Goal: Task Accomplishment & Management: Use online tool/utility

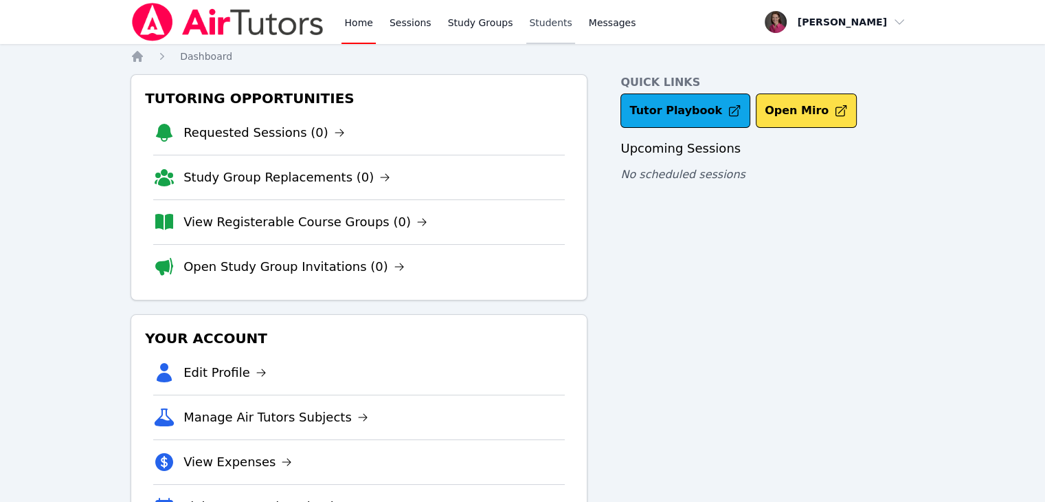
click at [530, 25] on link "Students" at bounding box center [550, 22] width 48 height 44
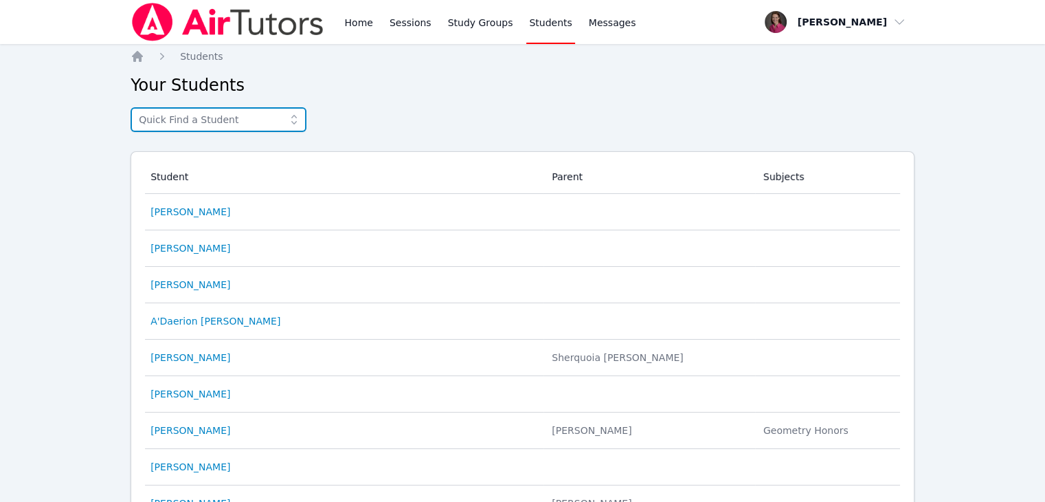
click at [190, 130] on input "text" at bounding box center [219, 119] width 176 height 25
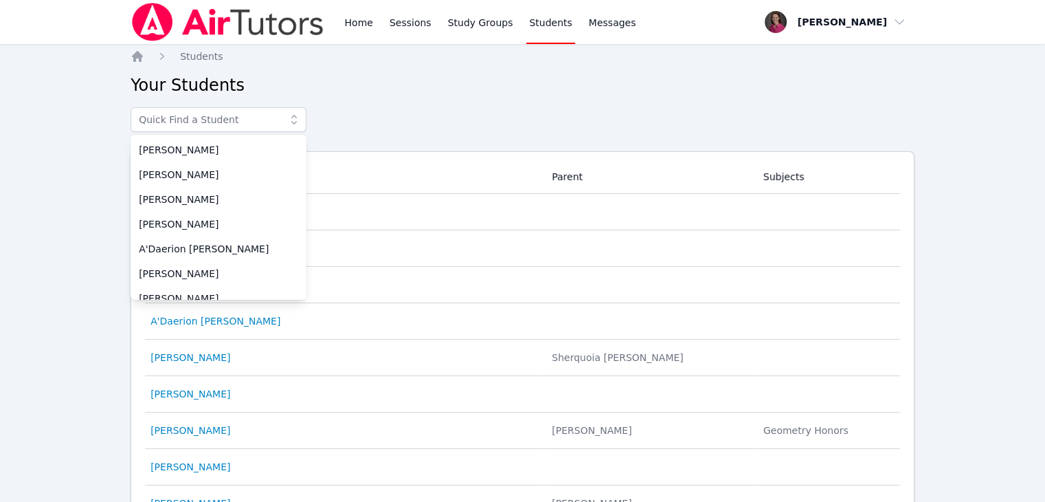
click at [324, 76] on h2 "Your Students" at bounding box center [523, 85] width 784 height 22
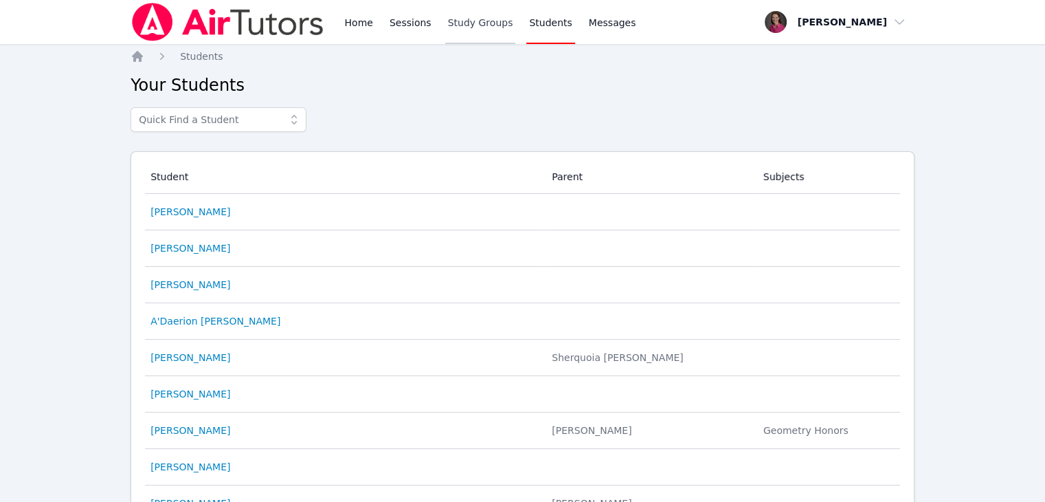
click at [482, 24] on link "Study Groups" at bounding box center [480, 22] width 71 height 44
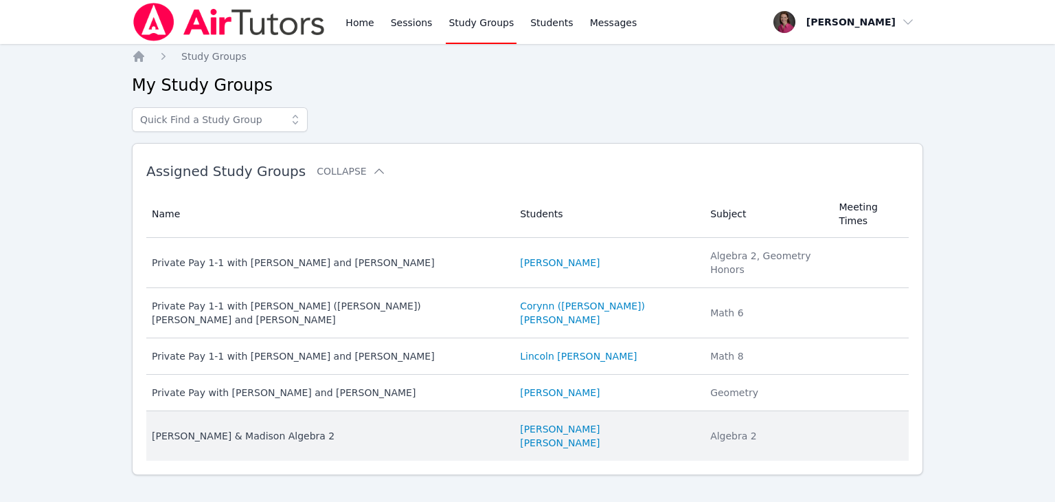
click at [232, 429] on div "[PERSON_NAME] & Madison Algebra 2" at bounding box center [328, 436] width 352 height 14
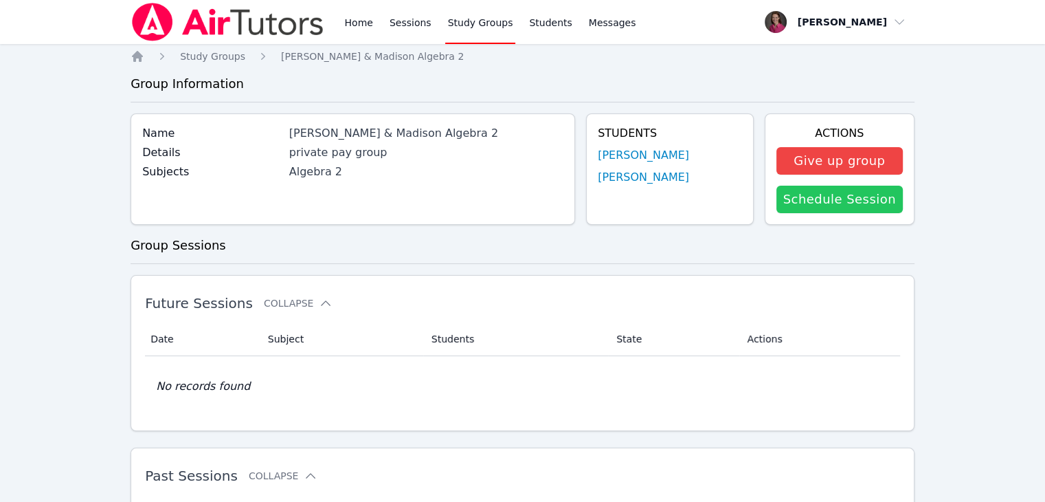
click at [862, 203] on link "Schedule Session" at bounding box center [839, 199] width 126 height 27
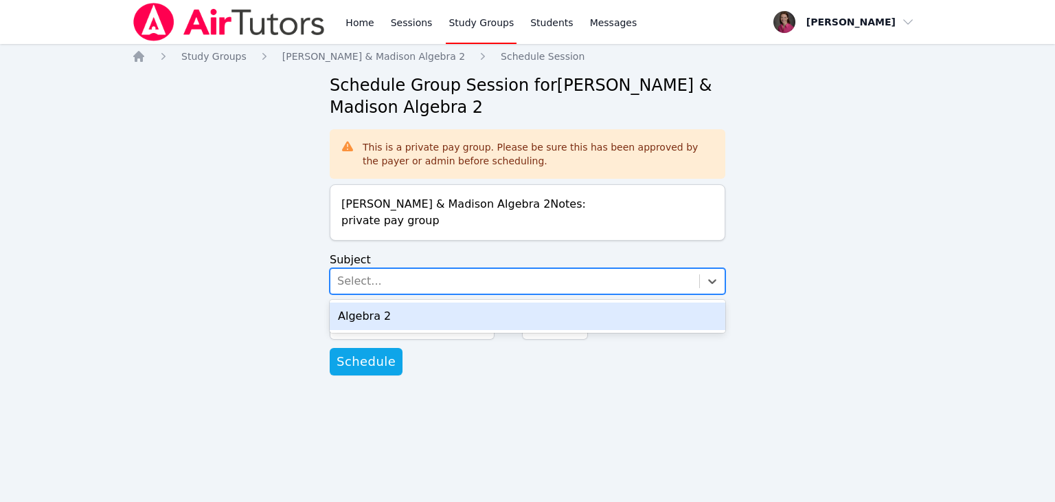
click at [405, 287] on div "Select..." at bounding box center [514, 281] width 369 height 25
click at [392, 317] on div "Algebra 2" at bounding box center [528, 315] width 396 height 27
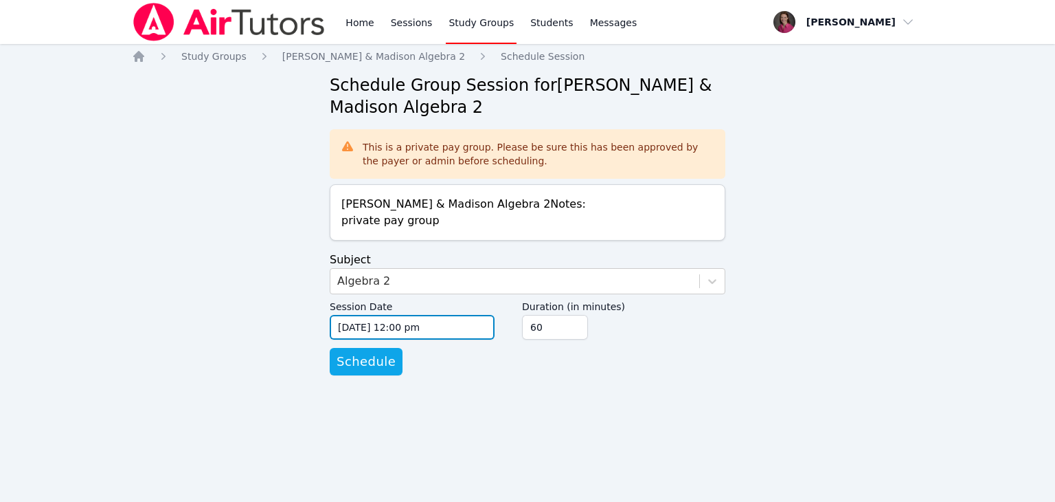
click at [436, 329] on input "09/01/2025 12:00 pm" at bounding box center [412, 327] width 165 height 25
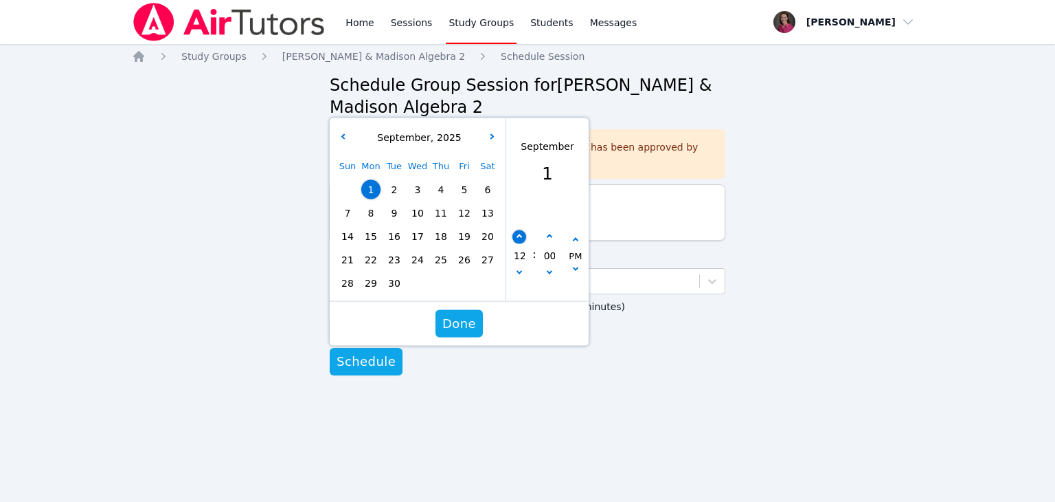
click at [517, 237] on icon "button" at bounding box center [519, 236] width 5 height 5
type input "09/01/2025 01:00 pm"
type input "01"
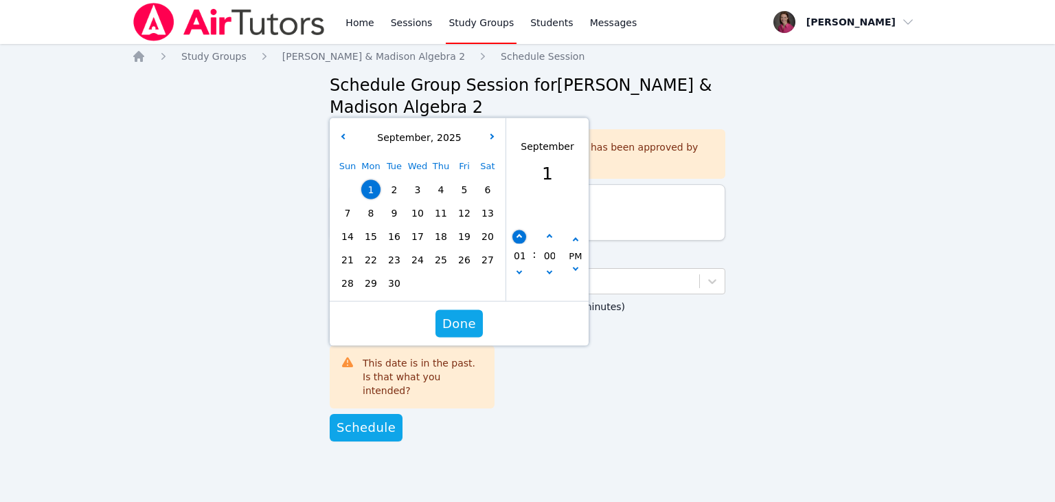
click at [517, 237] on icon "button" at bounding box center [519, 236] width 5 height 5
type input "09/01/2025 02:00 pm"
type input "02"
click at [517, 237] on icon "button" at bounding box center [519, 236] width 5 height 5
type input "09/01/2025 03:00 pm"
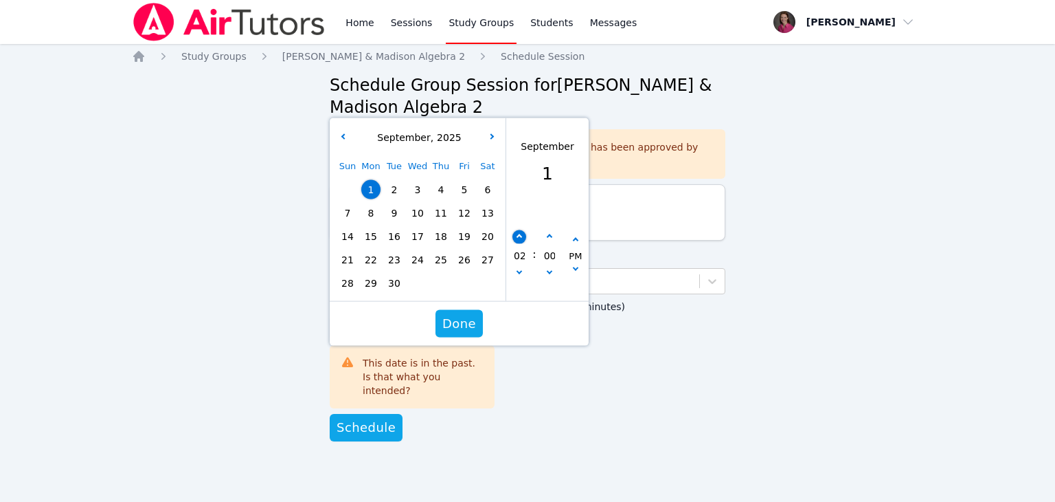
type input "03"
click at [517, 237] on icon "button" at bounding box center [519, 236] width 5 height 5
type input "09/01/2025 04:00 pm"
type input "04"
click at [517, 237] on icon "button" at bounding box center [519, 236] width 5 height 5
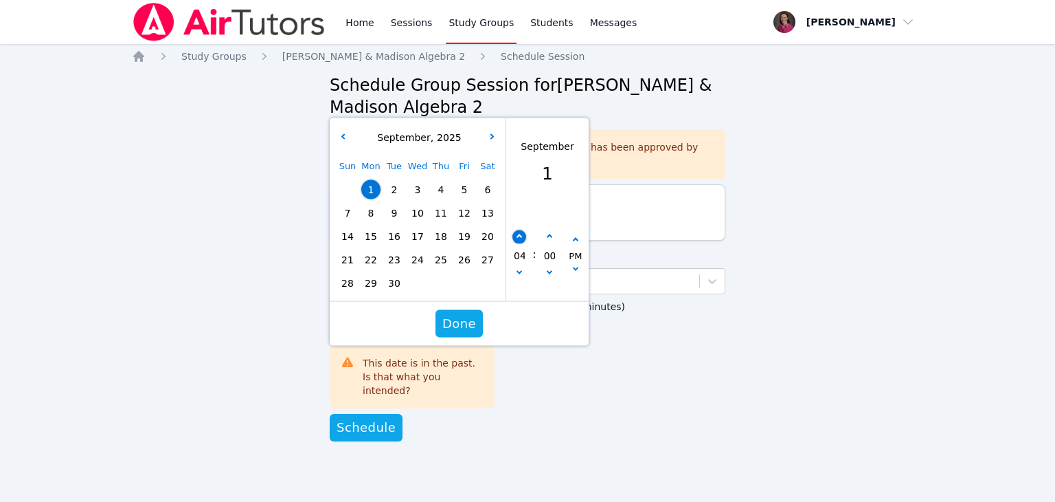
type input "09/01/2025 05:00 pm"
type input "05"
click at [517, 237] on icon "button" at bounding box center [519, 236] width 5 height 5
type input "09/01/2025 06:00 pm"
type input "06"
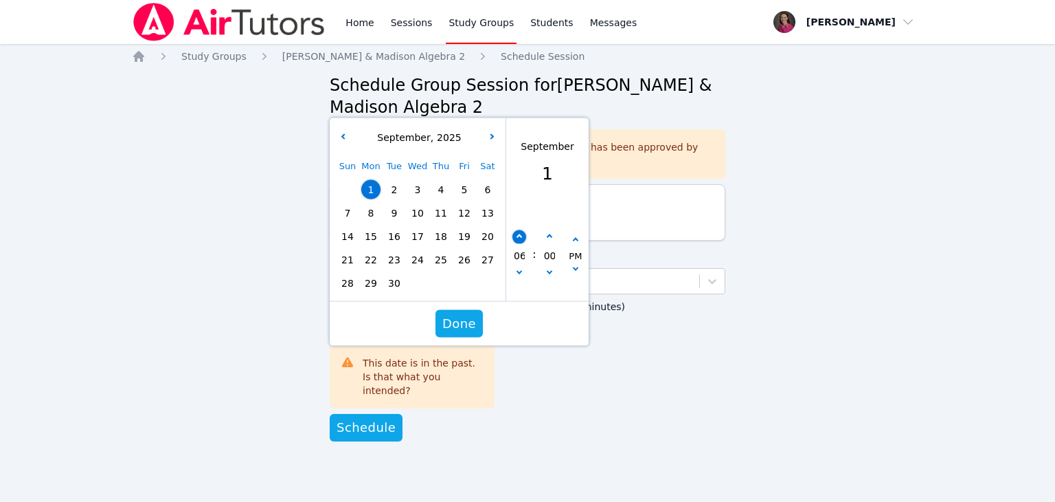
click at [517, 237] on icon "button" at bounding box center [519, 236] width 5 height 5
type input "09/01/2025 07:00 pm"
type input "07"
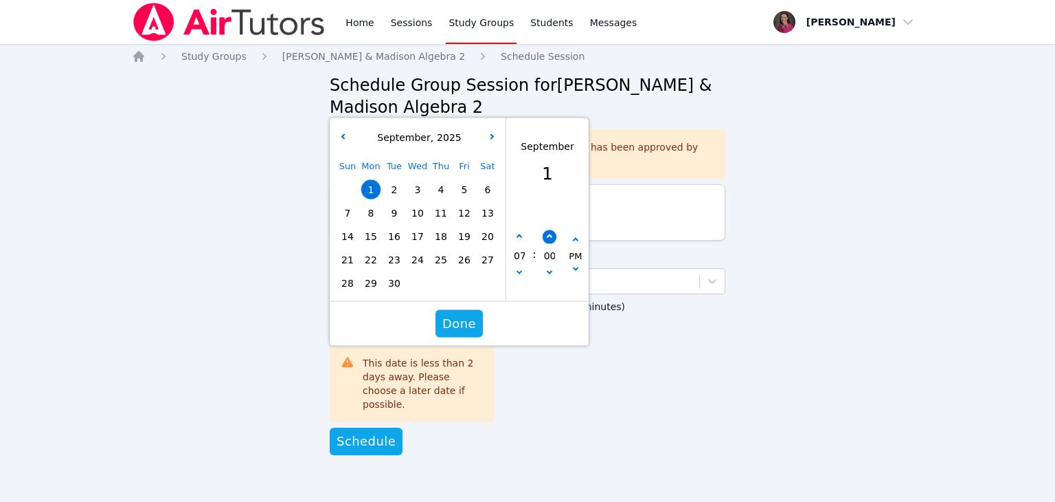
click at [550, 240] on button "button" at bounding box center [550, 237] width 14 height 14
type input "09/01/2025 07:05 pm"
type input "05"
click at [550, 240] on button "button" at bounding box center [550, 237] width 14 height 14
type input "09/01/2025 07:10 pm"
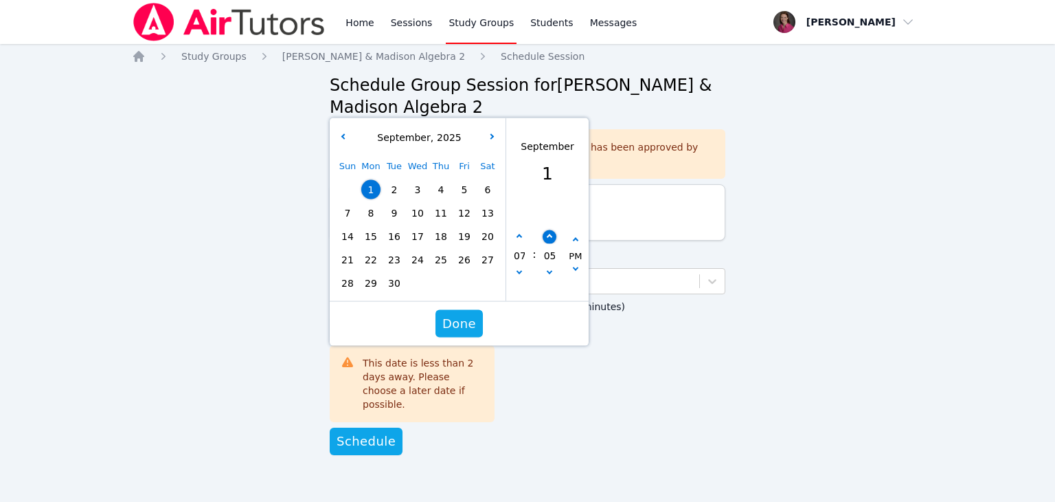
type input "10"
click at [550, 240] on button "button" at bounding box center [550, 237] width 14 height 14
type input "09/01/2025 07:15 pm"
type input "15"
click at [550, 240] on button "button" at bounding box center [550, 237] width 14 height 14
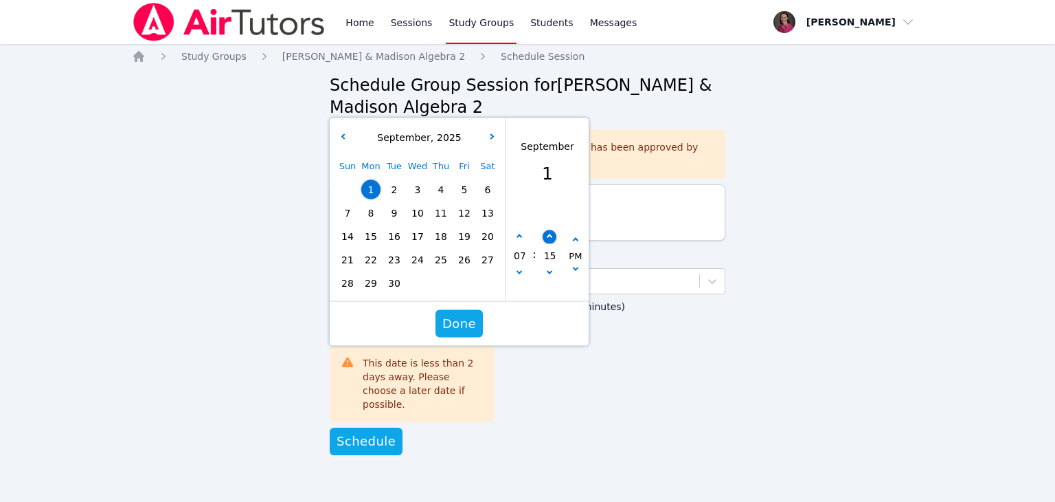
type input "09/01/2025 07:20 pm"
type input "20"
click at [550, 240] on button "button" at bounding box center [550, 237] width 14 height 14
type input "09/01/2025 07:25 pm"
type input "25"
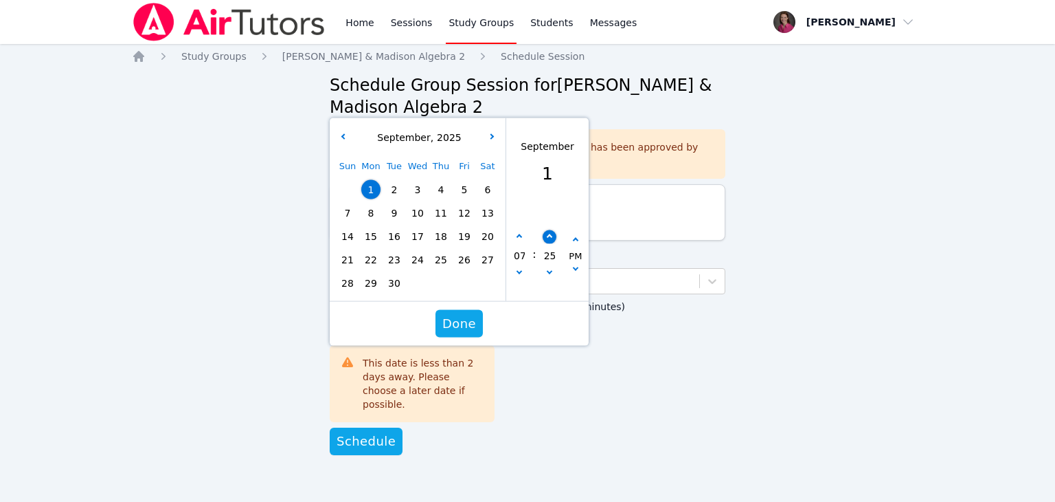
click at [550, 240] on button "button" at bounding box center [550, 237] width 14 height 14
type input "09/01/2025 07:30 pm"
type input "30"
click at [550, 240] on button "button" at bounding box center [550, 237] width 14 height 14
type input "09/01/2025 07:35 pm"
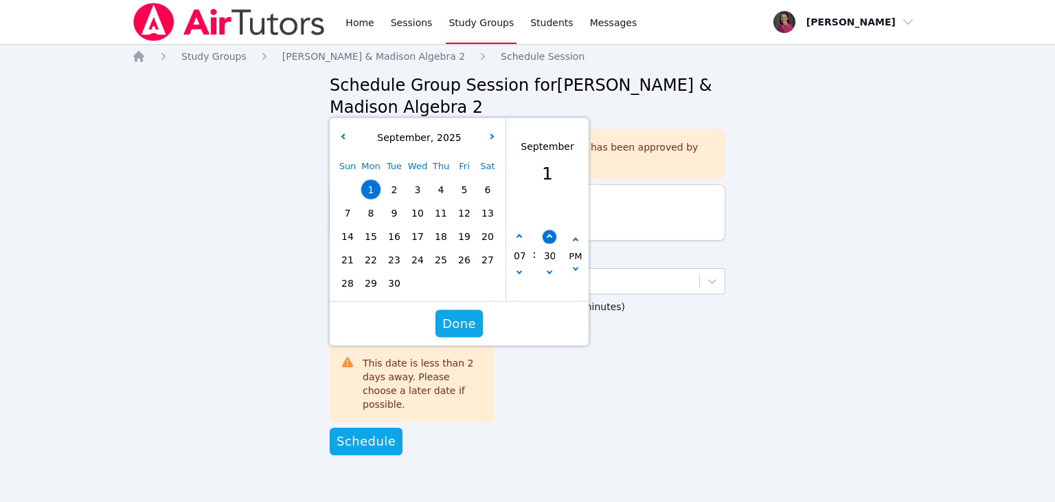
type input "35"
click at [550, 271] on icon "button" at bounding box center [548, 271] width 5 height 5
type input "09/01/2025 07:30 pm"
type input "30"
click at [469, 316] on span "Done" at bounding box center [459, 323] width 34 height 19
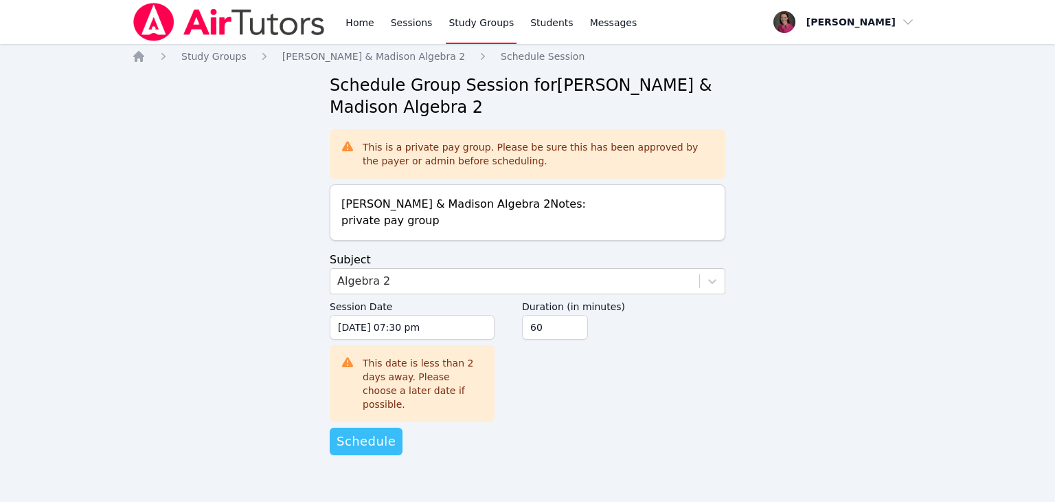
click at [357, 431] on span "Schedule" at bounding box center [366, 440] width 59 height 19
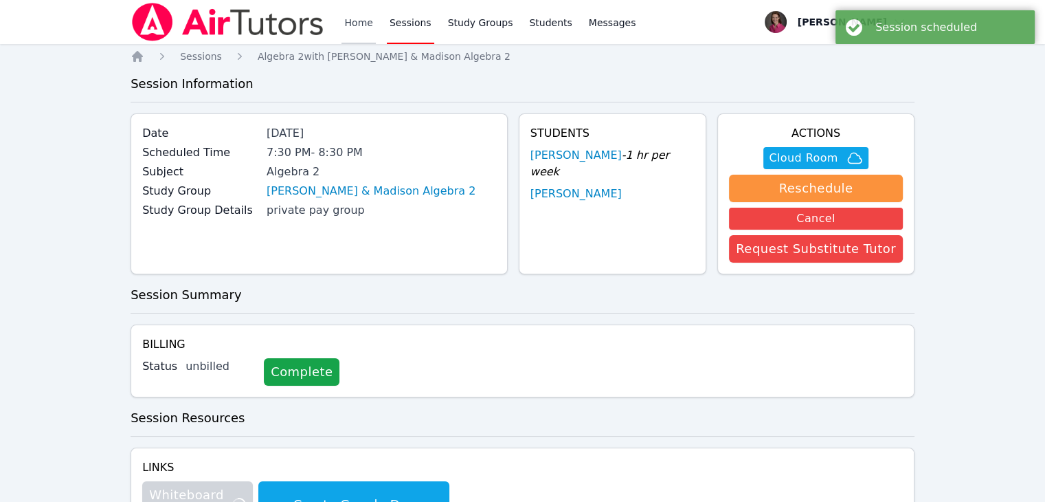
click at [370, 25] on link "Home" at bounding box center [358, 22] width 34 height 44
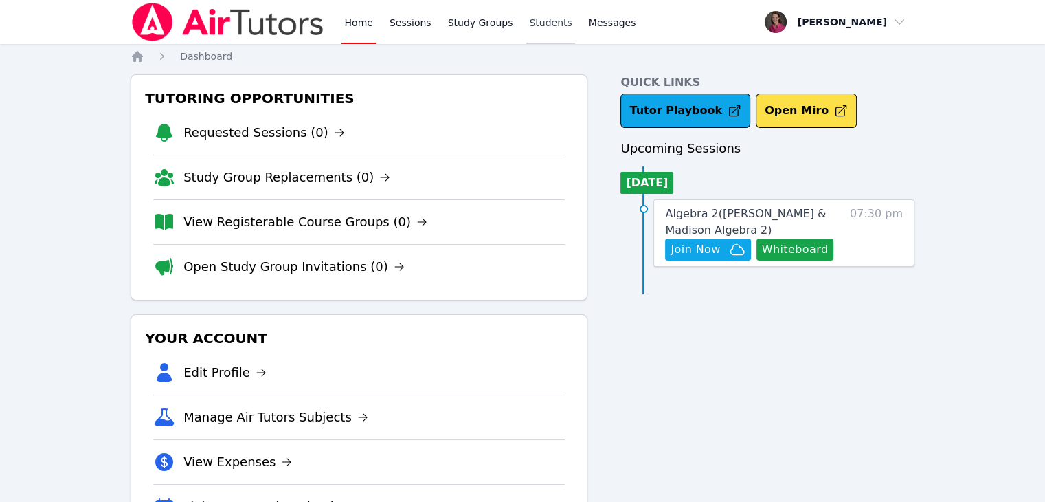
click at [541, 27] on link "Students" at bounding box center [550, 22] width 48 height 44
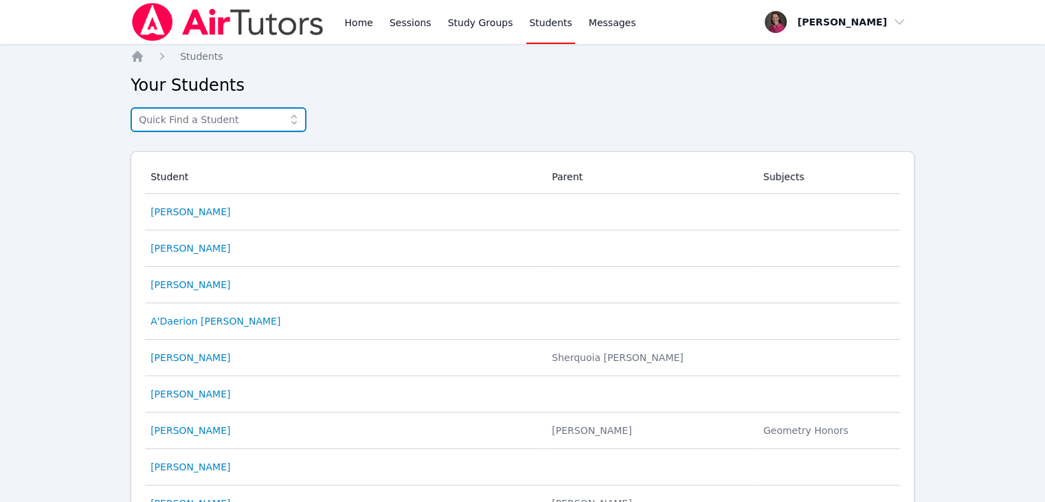
click at [176, 123] on input "text" at bounding box center [219, 119] width 176 height 25
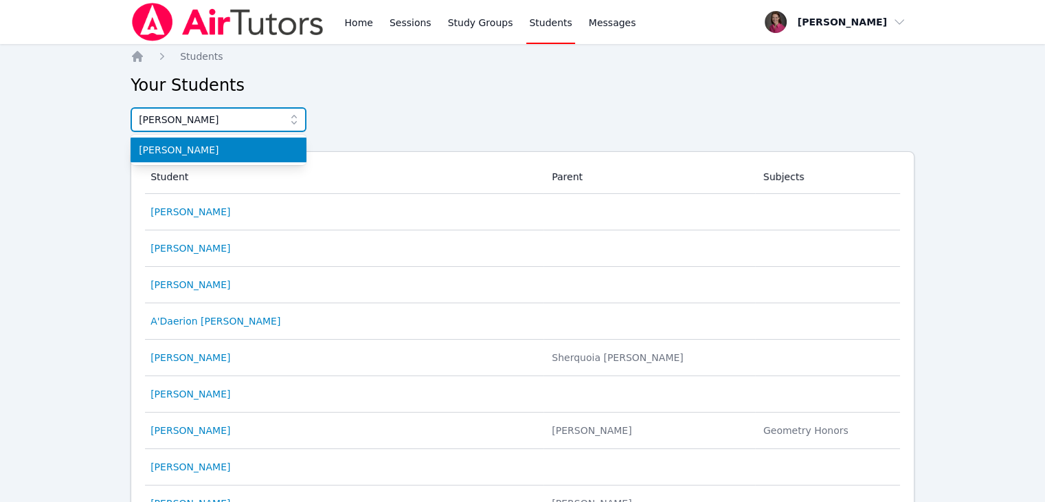
type input "[PERSON_NAME]"
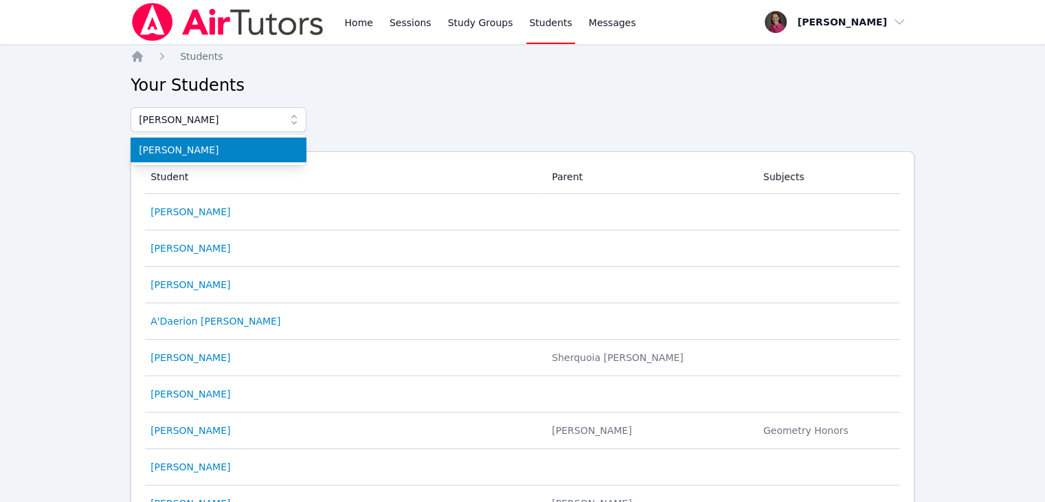
click at [181, 153] on span "[PERSON_NAME]" at bounding box center [218, 150] width 159 height 14
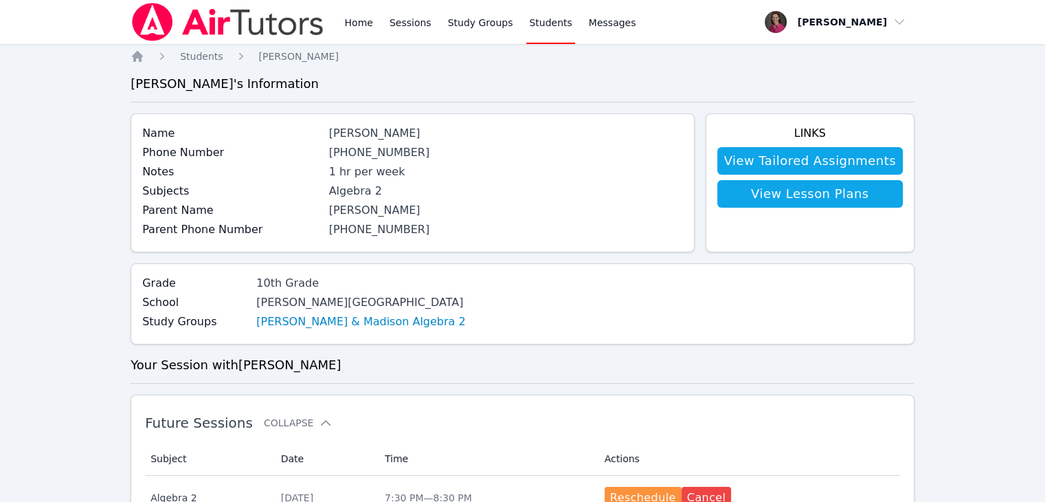
click at [532, 21] on link "Students" at bounding box center [550, 22] width 48 height 44
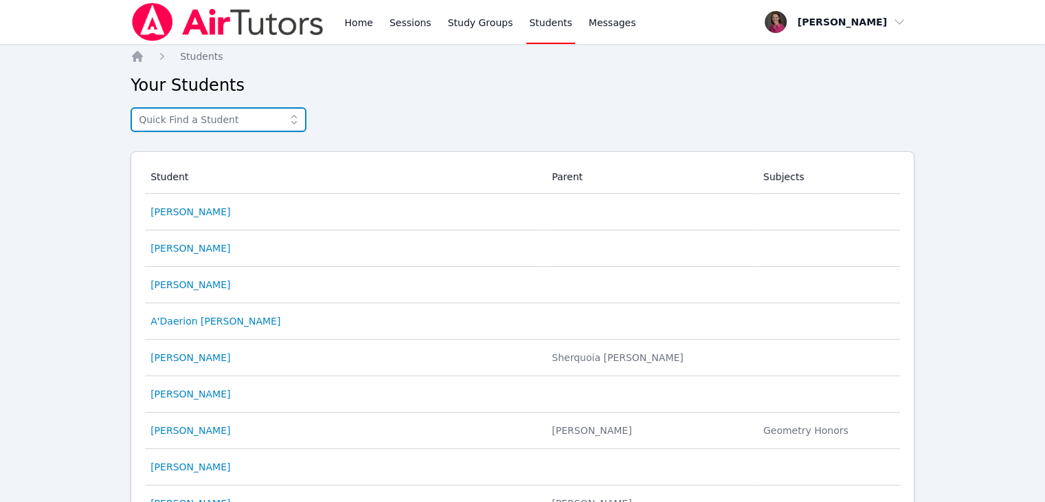
click at [175, 118] on input "text" at bounding box center [219, 119] width 176 height 25
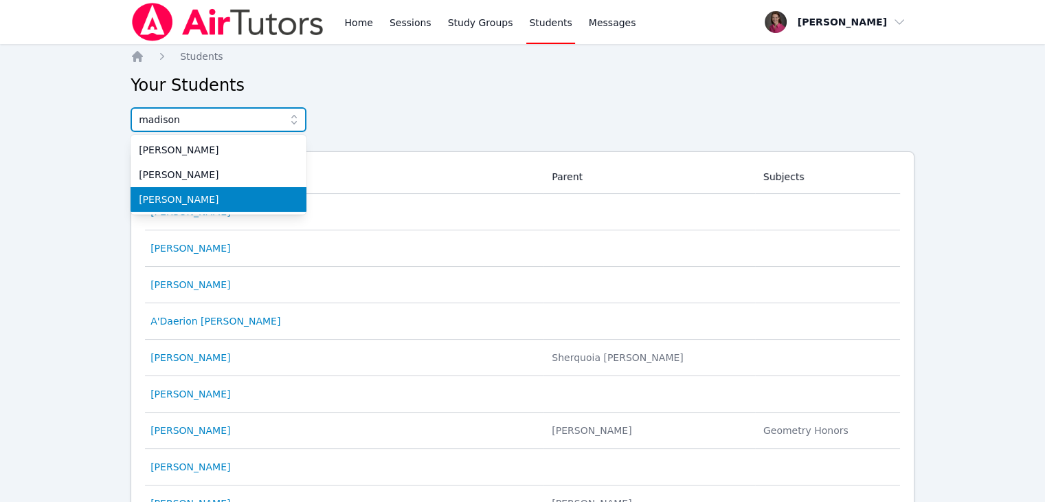
type input "madison"
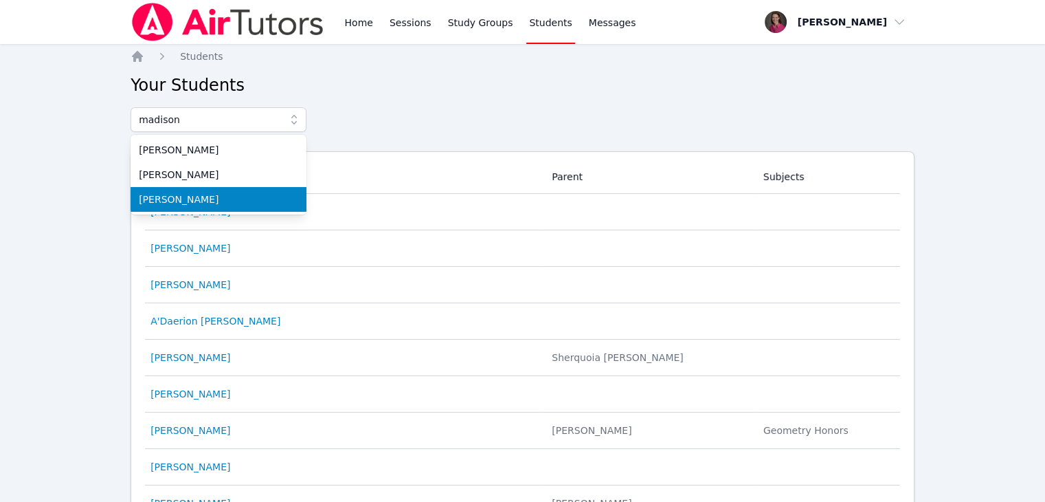
click at [179, 200] on span "[PERSON_NAME]" at bounding box center [218, 199] width 159 height 14
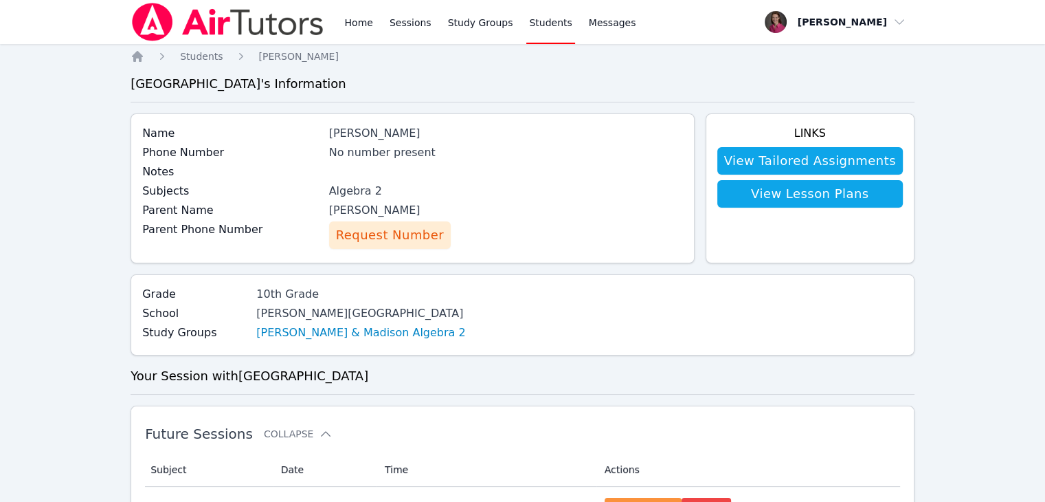
click at [537, 23] on link "Students" at bounding box center [550, 22] width 48 height 44
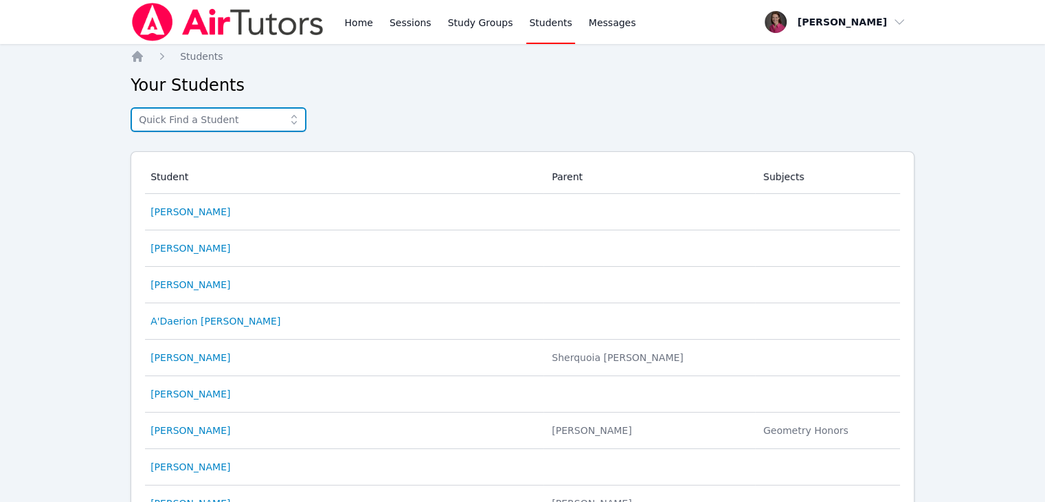
click at [175, 125] on input "text" at bounding box center [219, 119] width 176 height 25
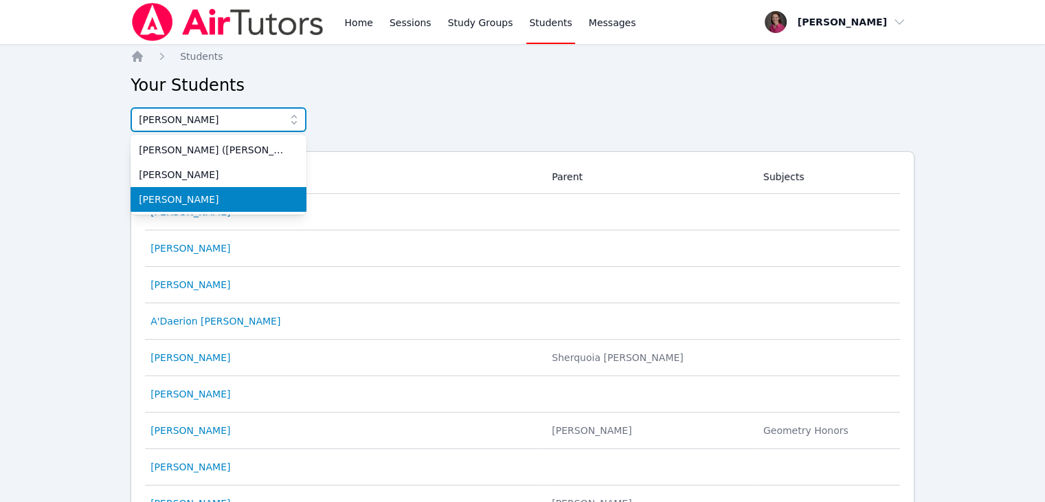
type input "[PERSON_NAME]"
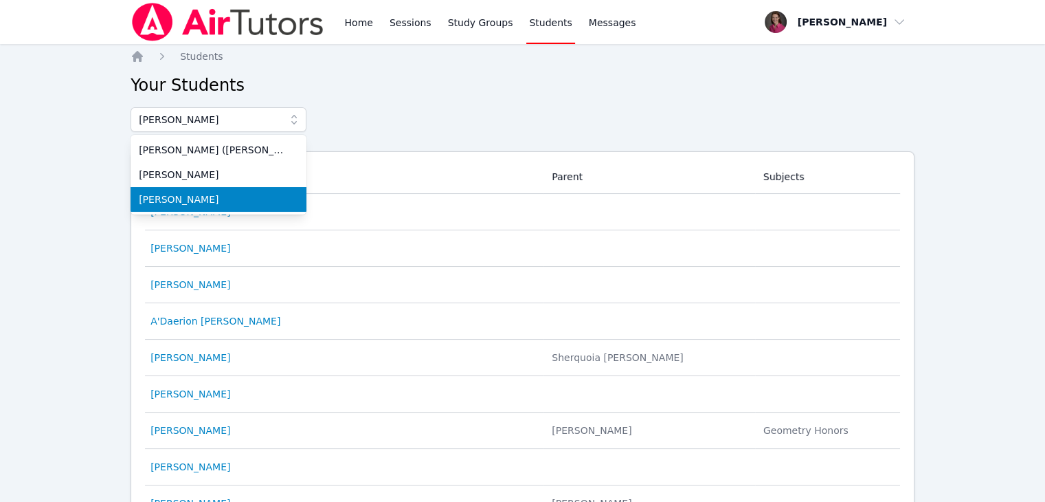
click at [189, 199] on span "[PERSON_NAME]" at bounding box center [218, 199] width 159 height 14
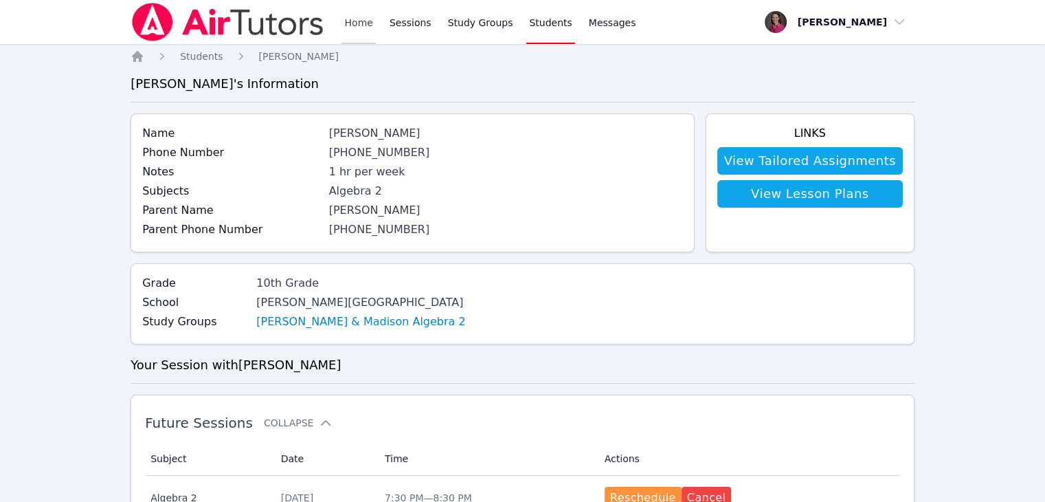
click at [348, 23] on link "Home" at bounding box center [358, 22] width 34 height 44
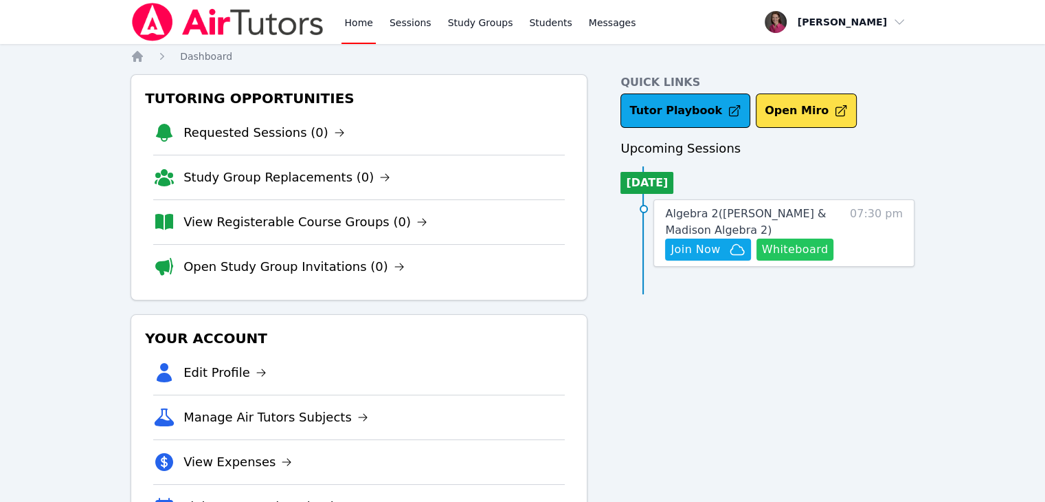
click at [808, 248] on button "Whiteboard" at bounding box center [795, 249] width 78 height 22
